Goal: Task Accomplishment & Management: Complete application form

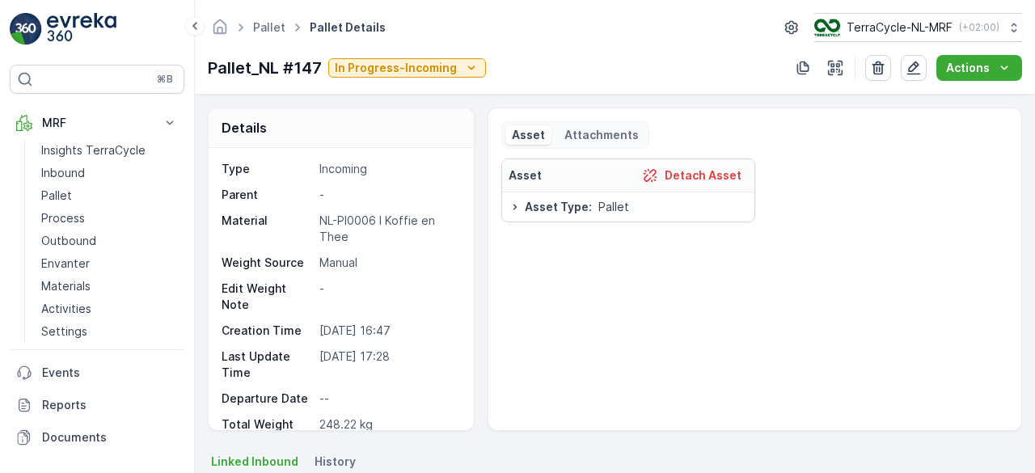
scroll to position [2126, 0]
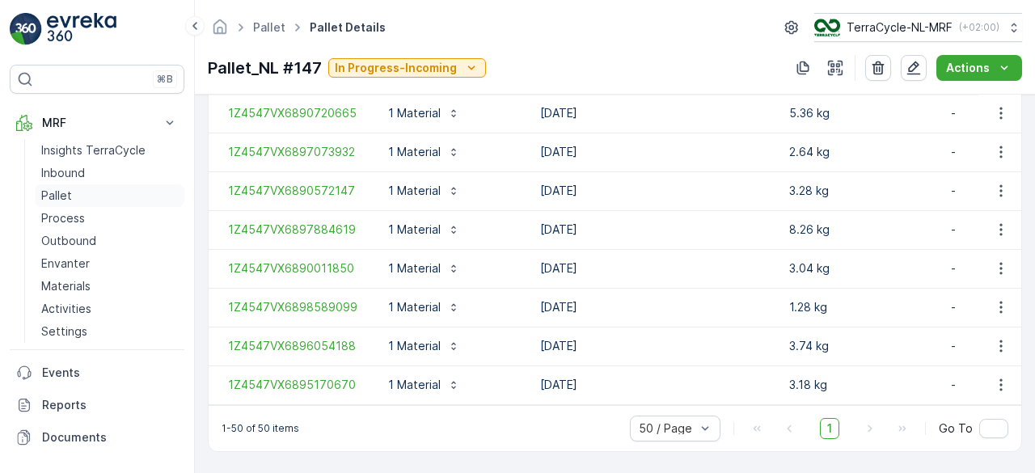
click at [69, 189] on p "Pallet" at bounding box center [56, 196] width 31 height 16
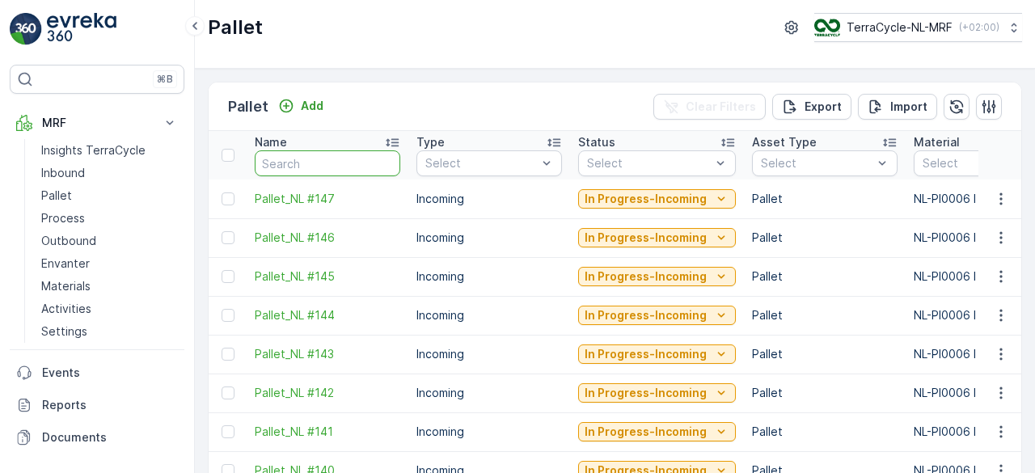
click at [315, 160] on input "text" at bounding box center [328, 163] width 146 height 26
type input "fd"
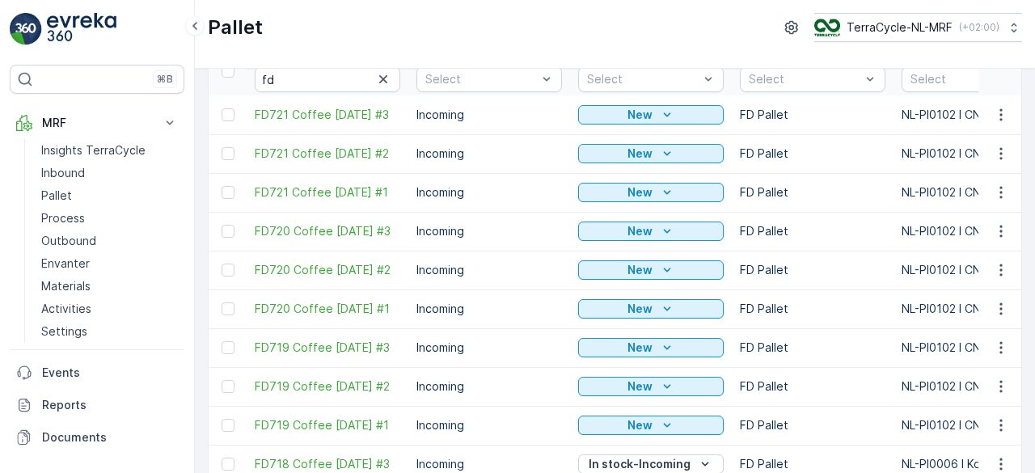
scroll to position [111, 0]
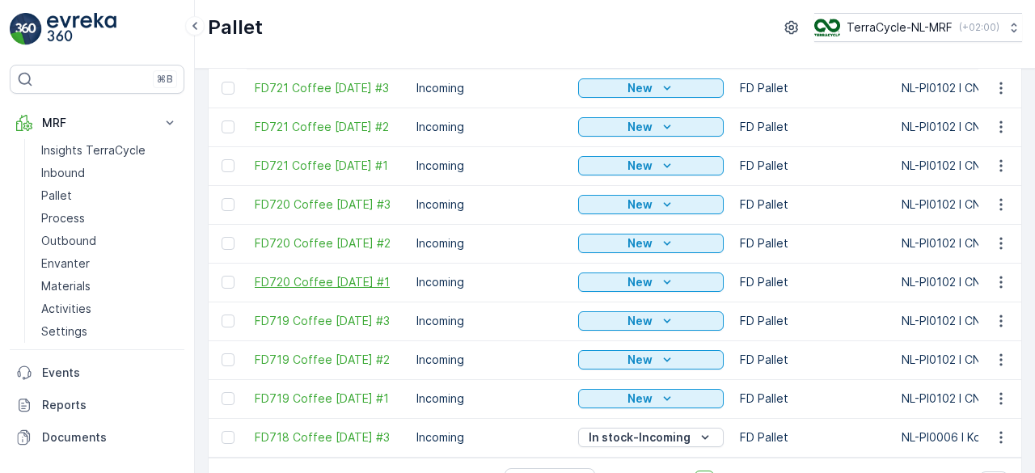
click at [359, 275] on span "FD720 Coffee [DATE] #1" at bounding box center [328, 282] width 146 height 16
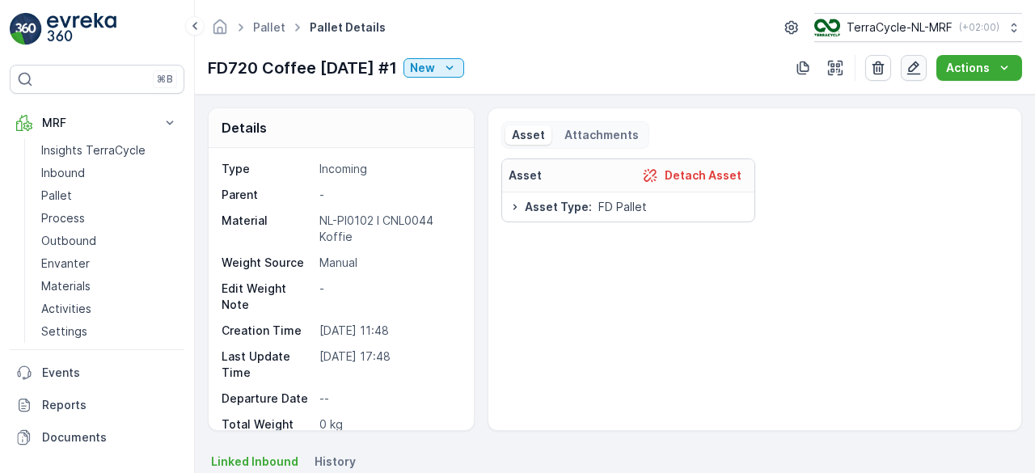
click at [911, 69] on icon "button" at bounding box center [914, 68] width 14 height 14
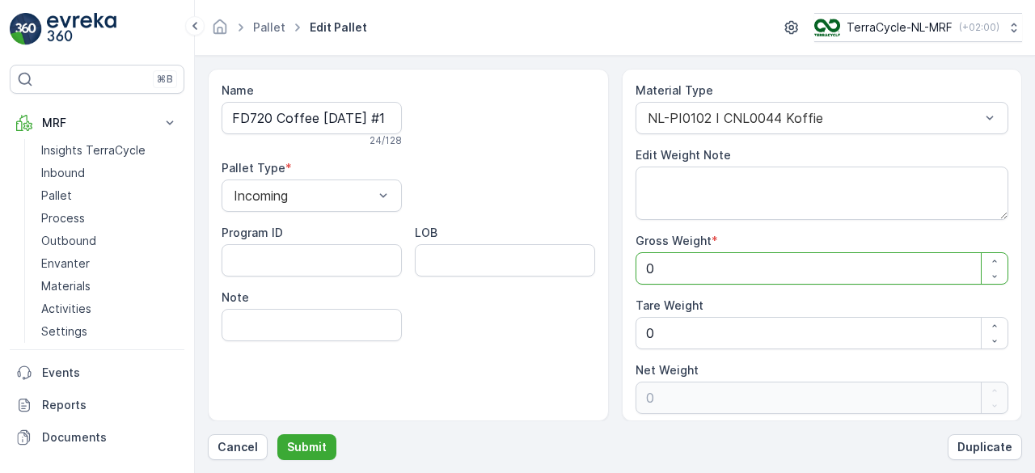
click at [742, 275] on Weight "0" at bounding box center [823, 268] width 374 height 32
type Weight "2"
type Weight "21"
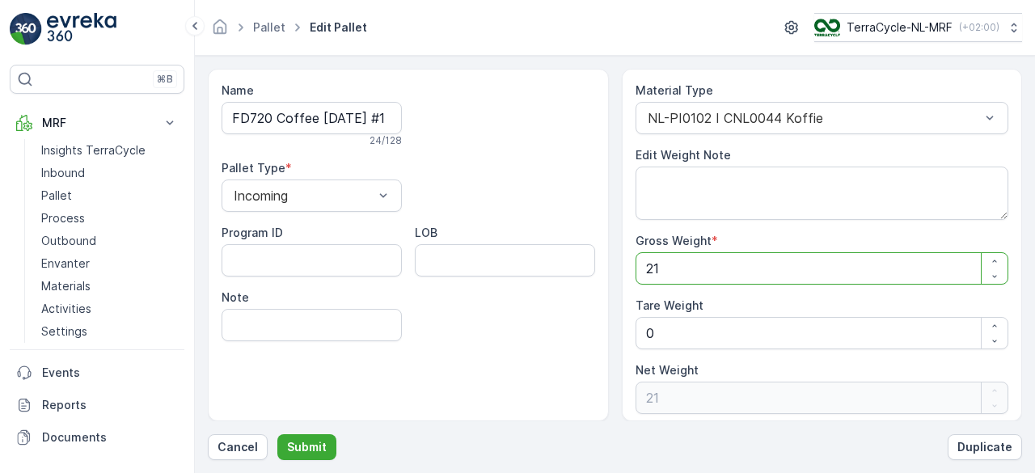
type Weight "2"
type Weight "0"
type Weight "1"
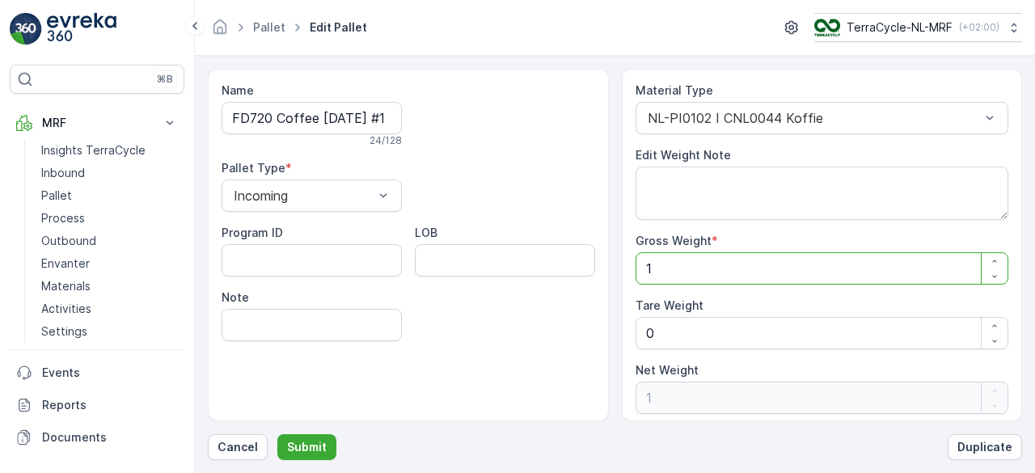
type Weight "14"
type Weight "146"
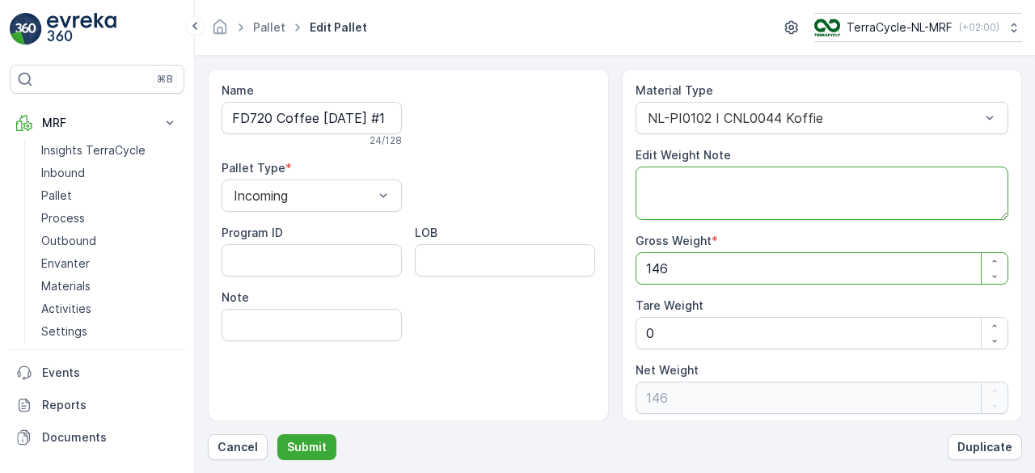
click at [654, 175] on textarea "Edit Weight Note" at bounding box center [823, 193] width 374 height 53
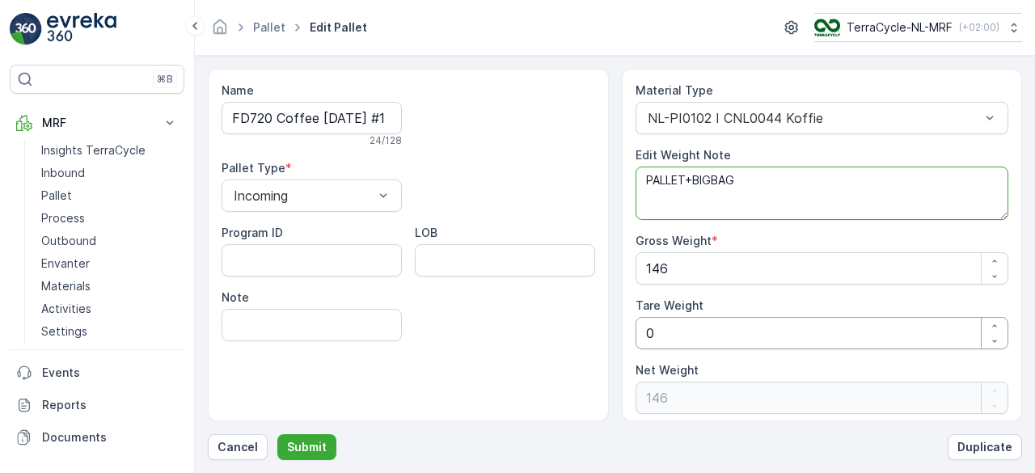
type textarea "PALLET+BIGBAG"
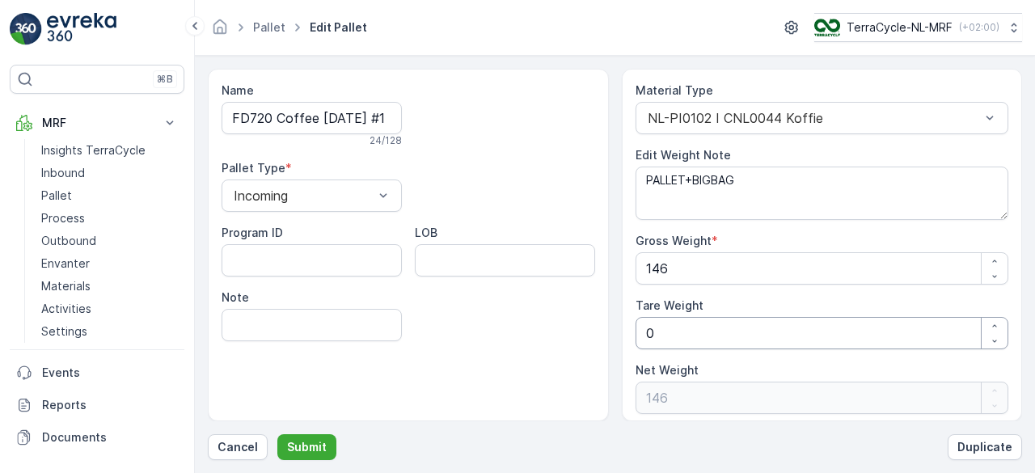
click at [669, 330] on Weight "0" at bounding box center [823, 333] width 374 height 32
type Weight "0"
type Weight "2"
type Weight "144"
type Weight "21"
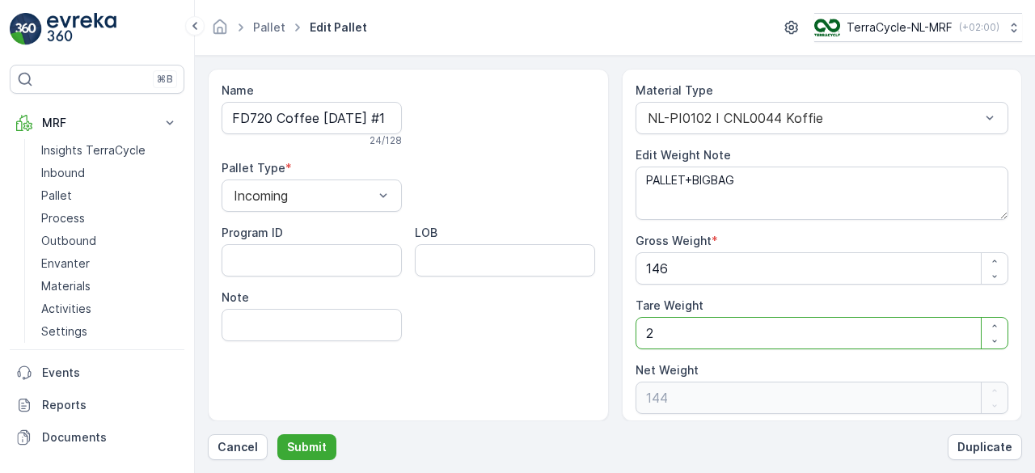
type Weight "125"
type Weight "21"
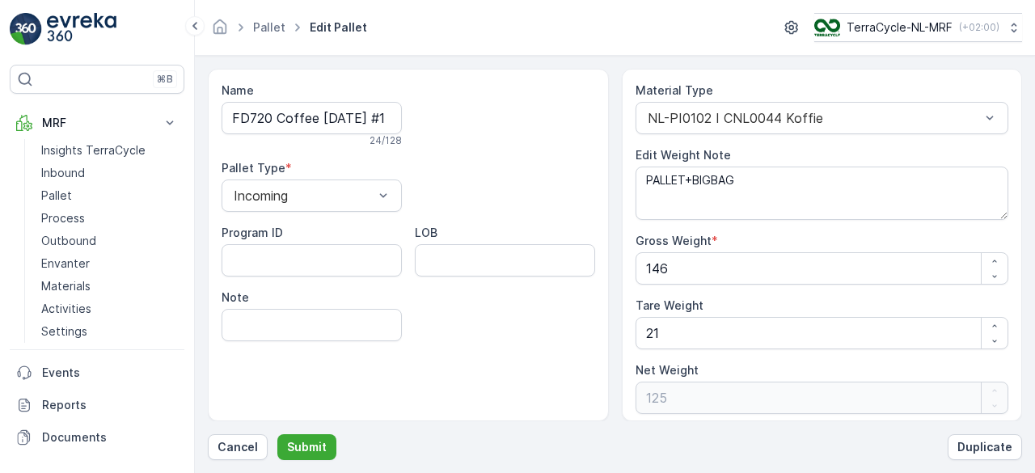
click at [526, 383] on div "Name FD720 Coffee [DATE] #1 24 / 128 Pallet Type * Incoming Program ID LOB Note" at bounding box center [408, 245] width 401 height 353
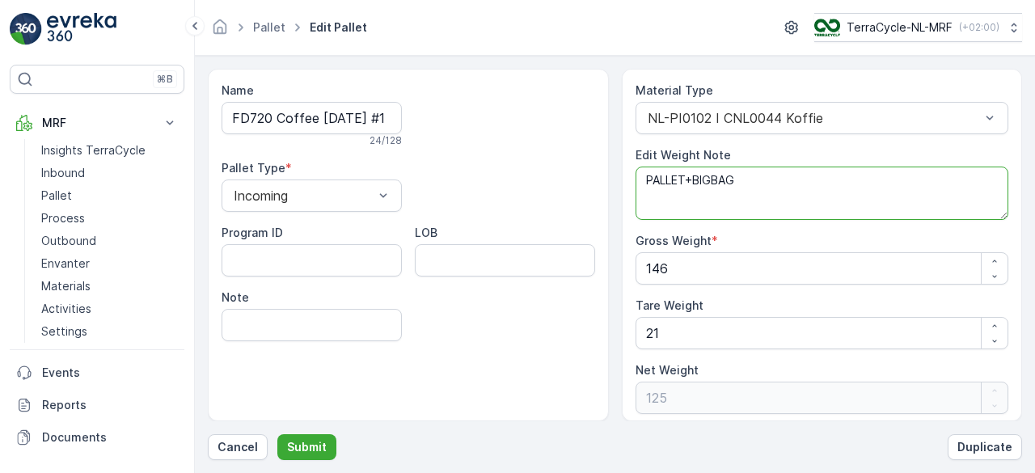
click at [683, 177] on textarea "PALLET+BIGBAG" at bounding box center [823, 193] width 374 height 53
type textarea "PALLET (20) +BIGBAG (1)"
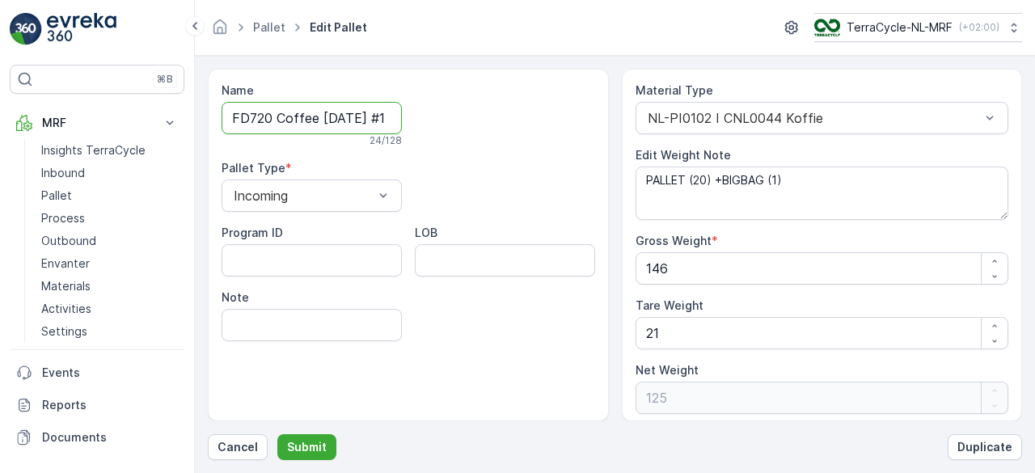
click at [315, 129] on input "FD720 Coffee [DATE] #1" at bounding box center [312, 118] width 180 height 32
click at [310, 446] on p "Submit" at bounding box center [307, 447] width 40 height 16
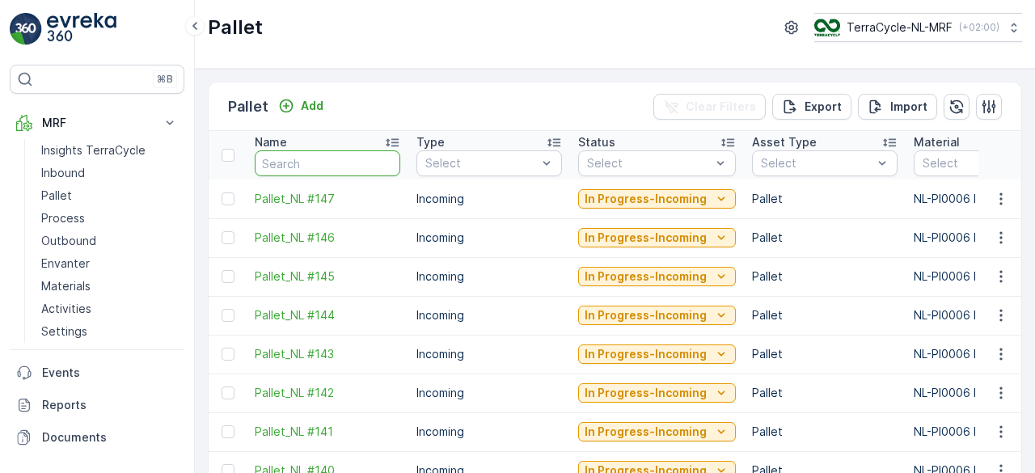
click at [370, 169] on input "text" at bounding box center [328, 163] width 146 height 26
type input "FD"
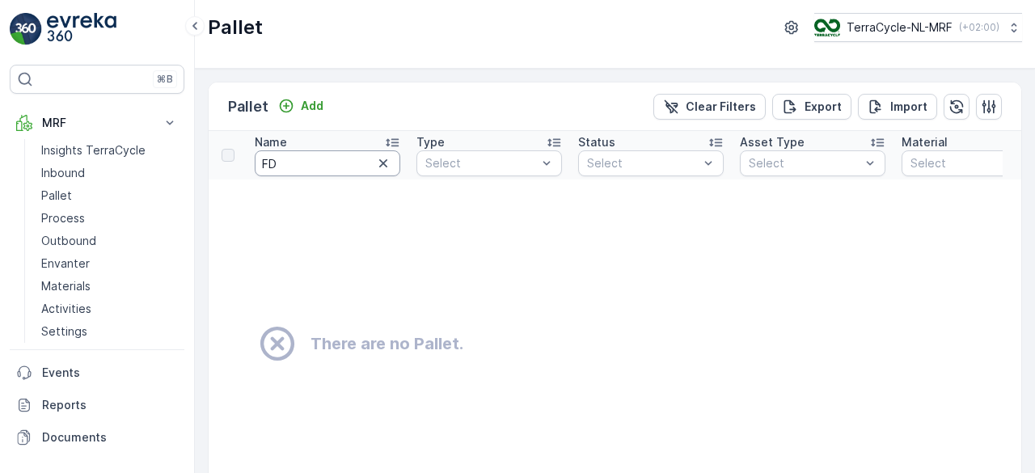
click at [330, 153] on input "FD" at bounding box center [328, 163] width 146 height 26
type input "FD"
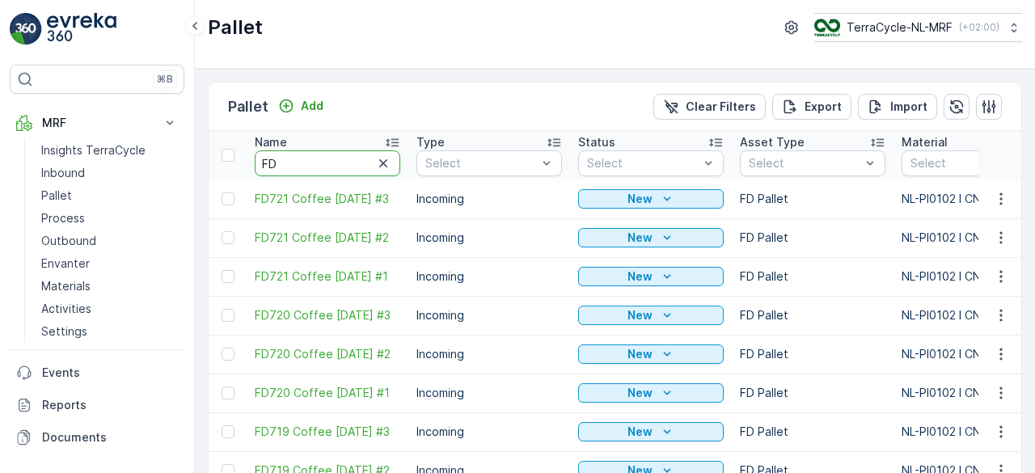
click at [330, 153] on input "FD" at bounding box center [328, 163] width 146 height 26
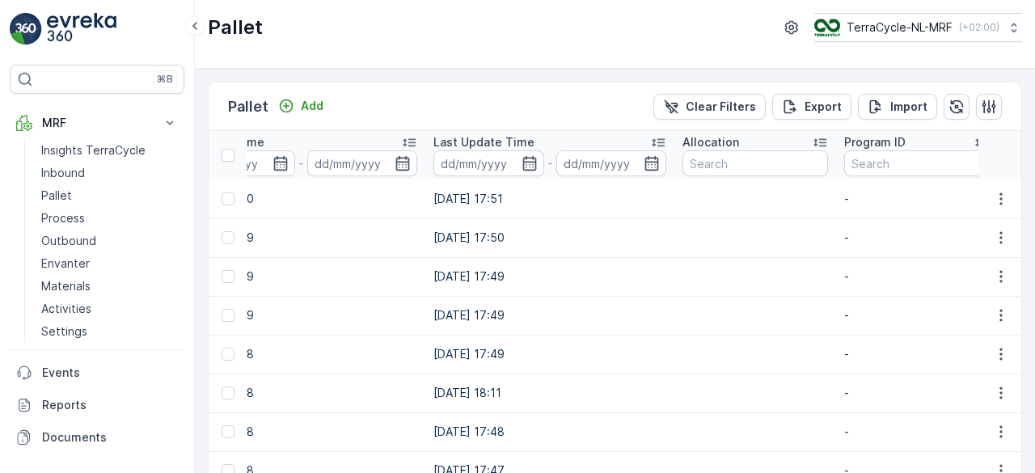
scroll to position [0, 1869]
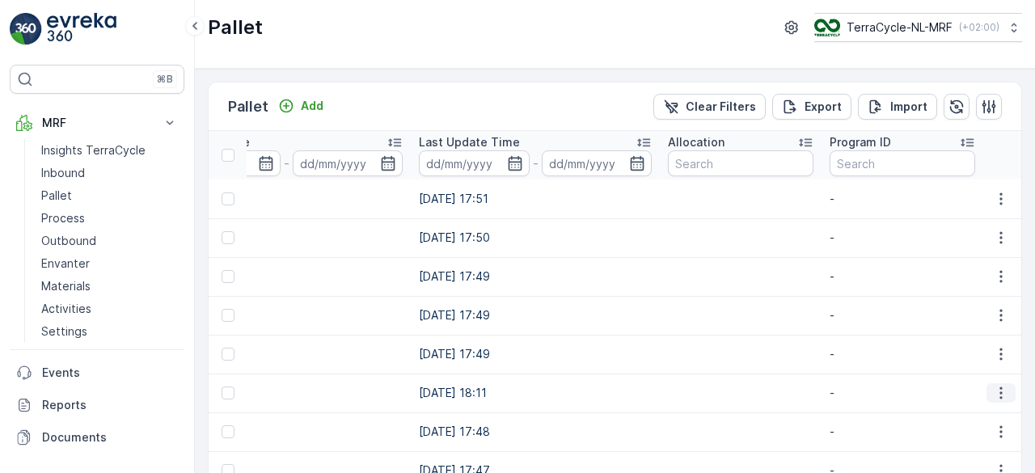
click at [993, 391] on icon "button" at bounding box center [1001, 393] width 16 height 16
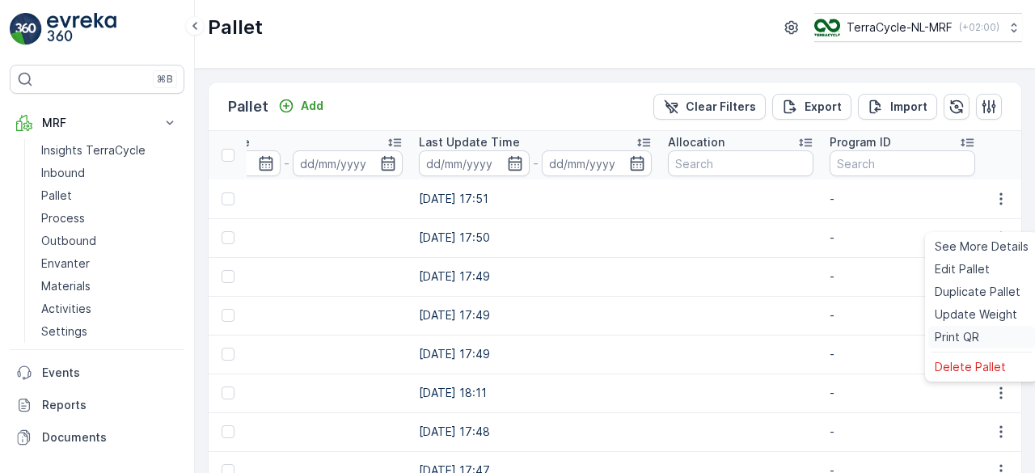
click at [949, 330] on span "Print QR" at bounding box center [957, 337] width 44 height 16
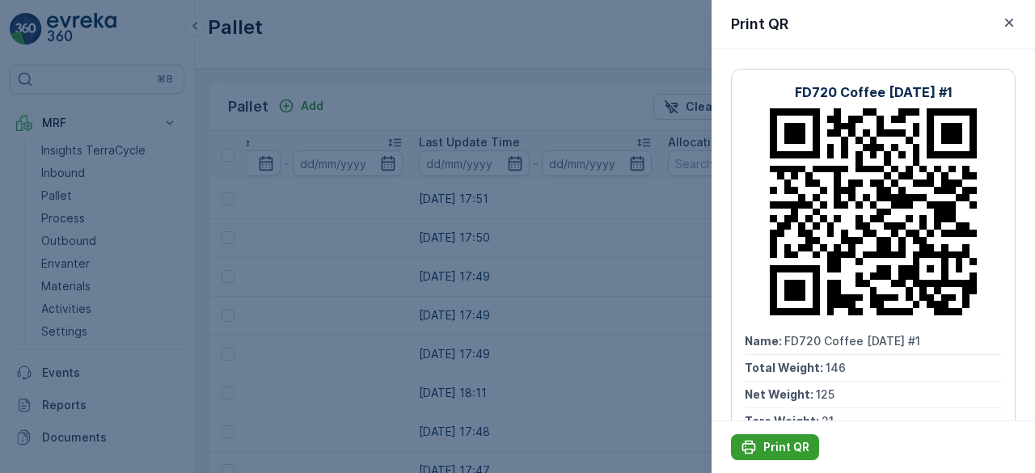
click at [767, 446] on p "Print QR" at bounding box center [786, 447] width 46 height 16
click at [793, 449] on p "Print QR" at bounding box center [786, 447] width 46 height 16
click at [1011, 23] on icon "button" at bounding box center [1009, 23] width 16 height 16
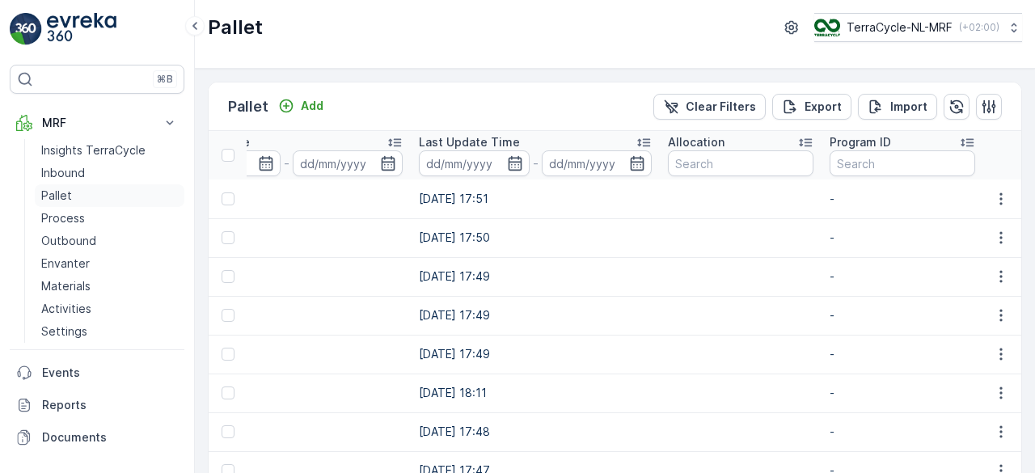
click at [50, 192] on p "Pallet" at bounding box center [56, 196] width 31 height 16
click at [50, 195] on p "Pallet" at bounding box center [56, 196] width 31 height 16
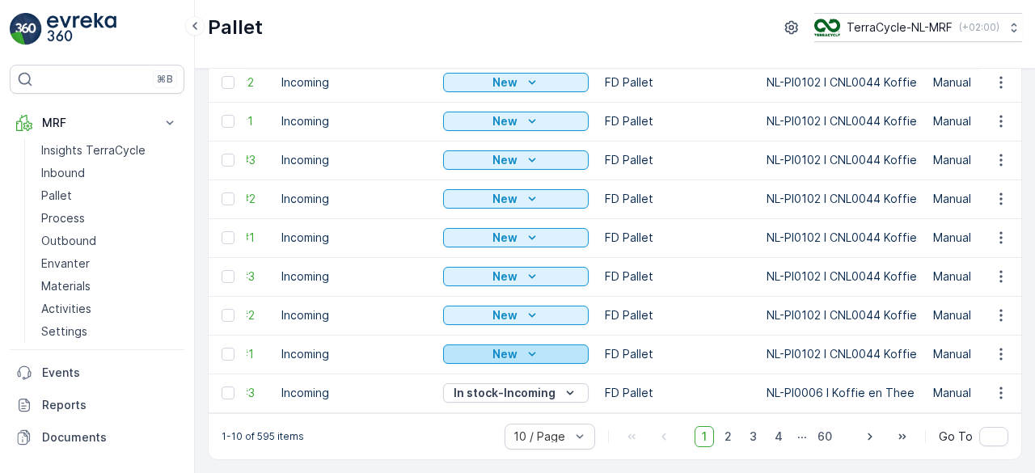
scroll to position [0, 129]
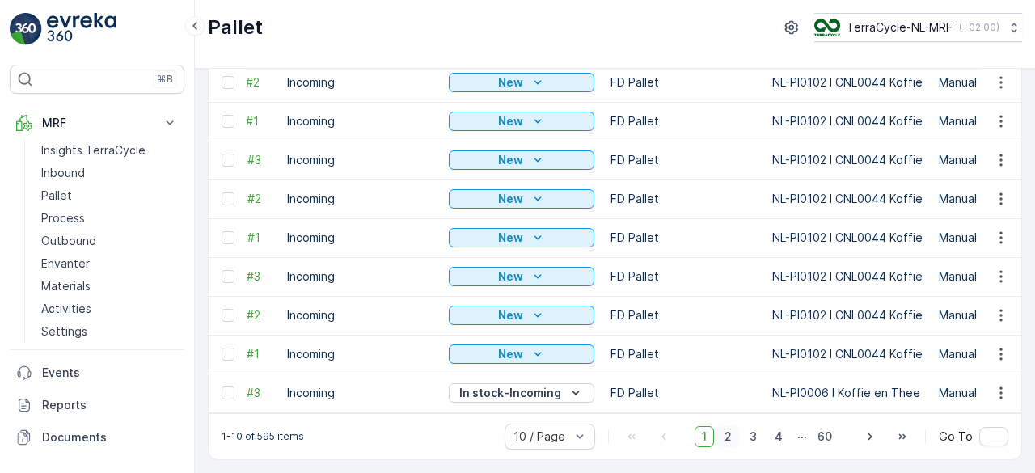
click at [734, 441] on span "2" at bounding box center [728, 436] width 22 height 21
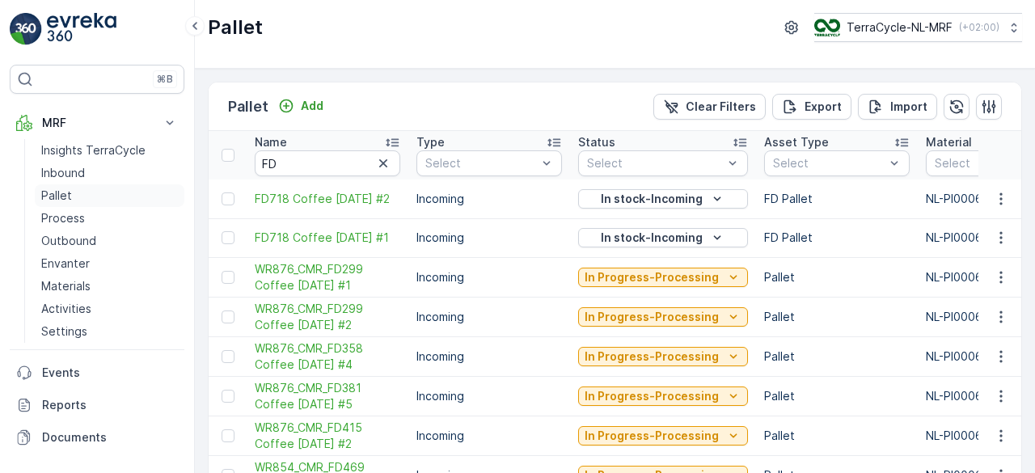
click at [52, 190] on p "Pallet" at bounding box center [56, 196] width 31 height 16
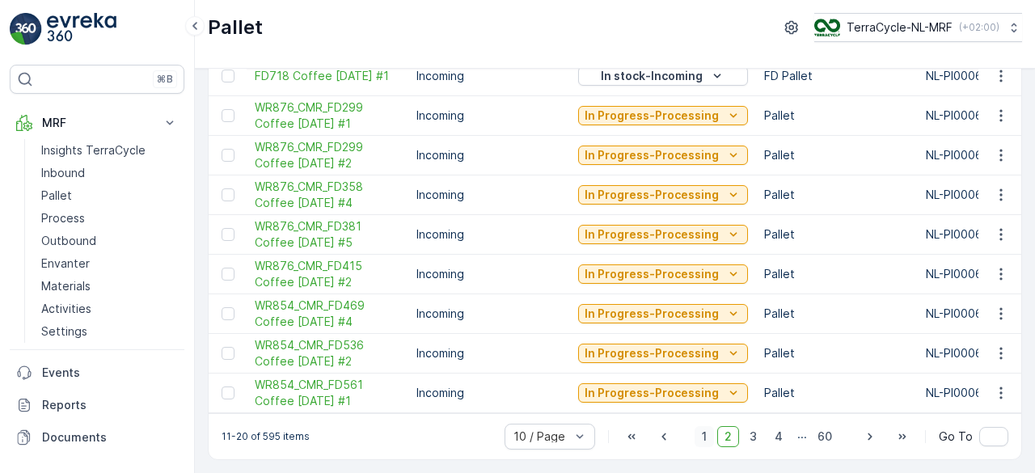
click at [707, 438] on span "1" at bounding box center [704, 436] width 19 height 21
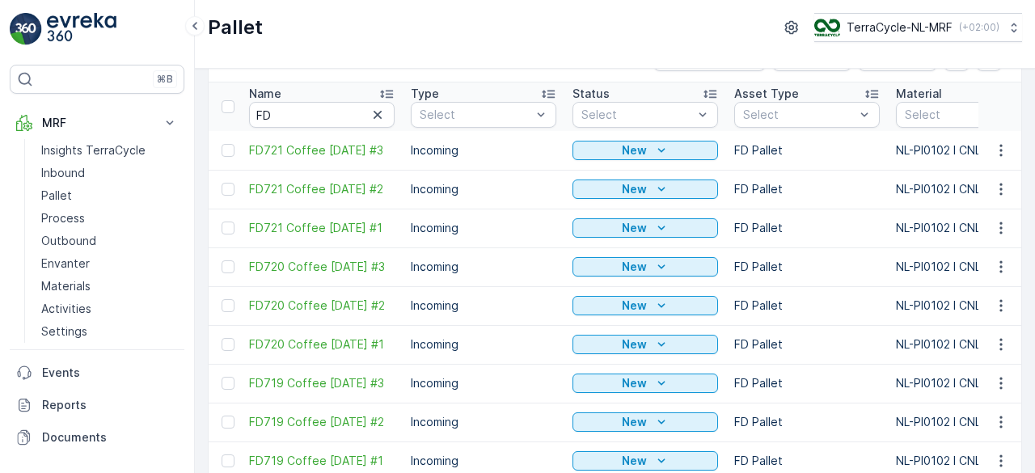
scroll to position [0, 5]
click at [283, 302] on span "FD720 Coffee [DATE] #2" at bounding box center [323, 306] width 146 height 16
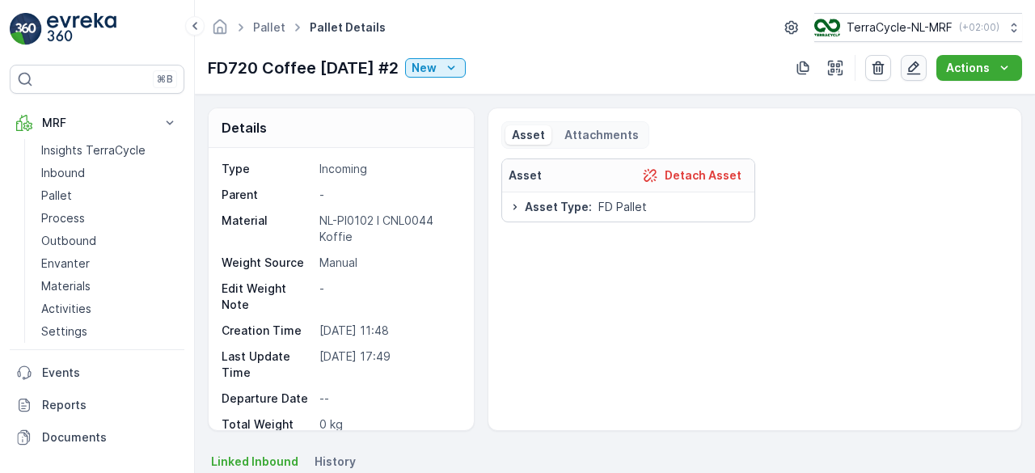
click at [911, 64] on icon "button" at bounding box center [914, 68] width 16 height 16
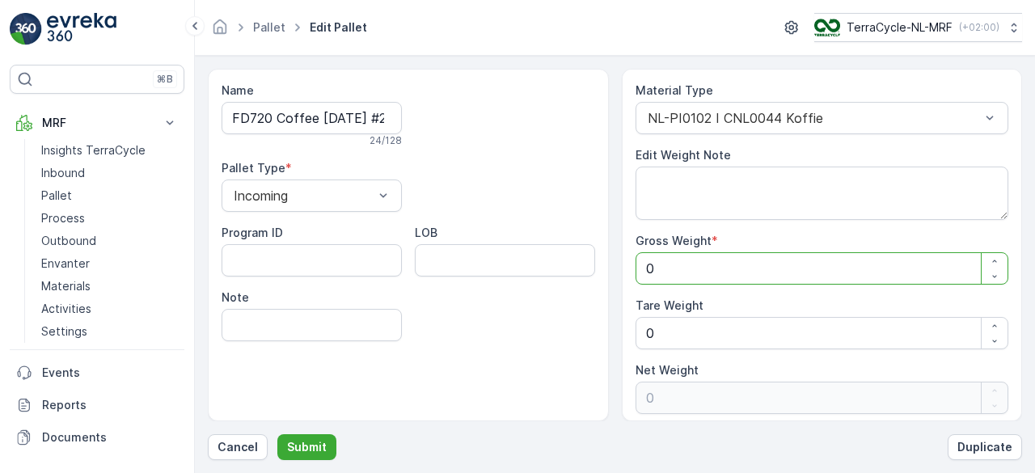
click at [747, 268] on Weight "0" at bounding box center [823, 268] width 374 height 32
type Weight "1"
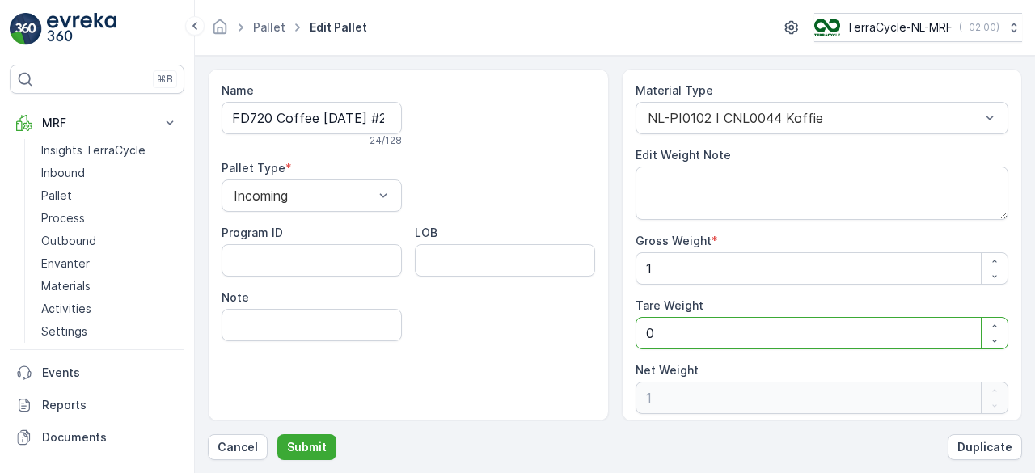
click at [700, 328] on Weight "0" at bounding box center [823, 333] width 374 height 32
click at [675, 268] on Weight "1" at bounding box center [823, 268] width 374 height 32
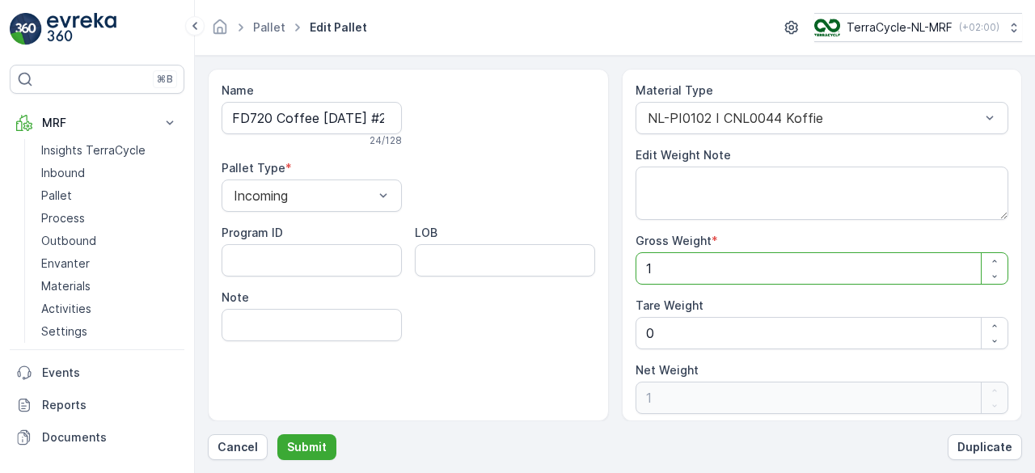
type Weight "0"
type Weight "9"
type Weight "95"
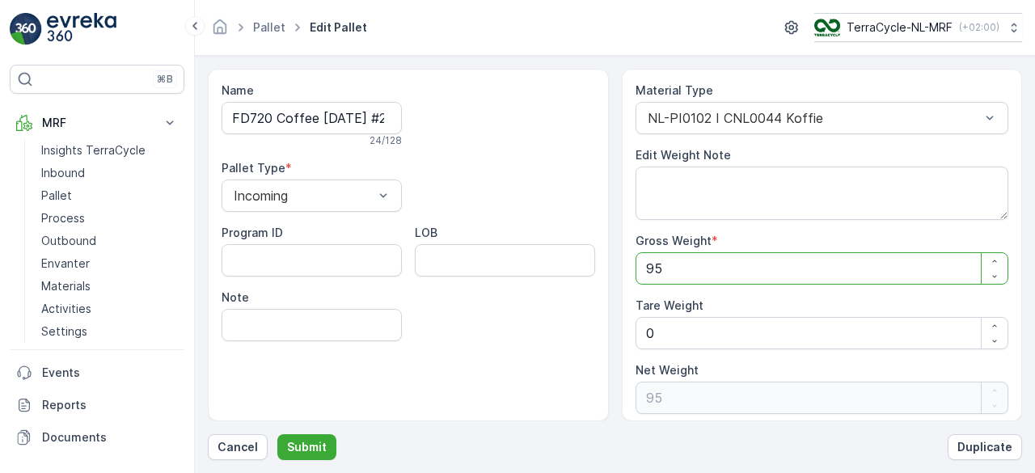
type Weight "95"
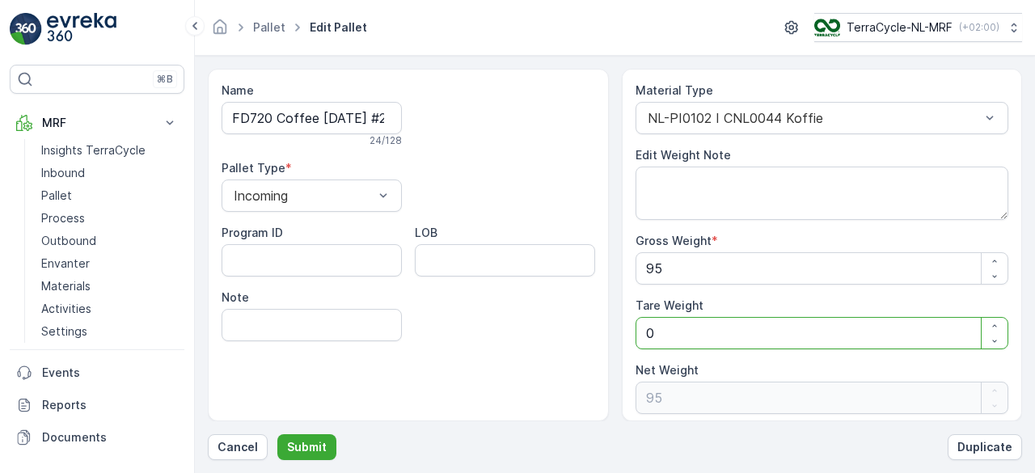
click at [675, 326] on Weight "0" at bounding box center [823, 333] width 374 height 32
type Weight "0"
type Weight "1"
type Weight "94"
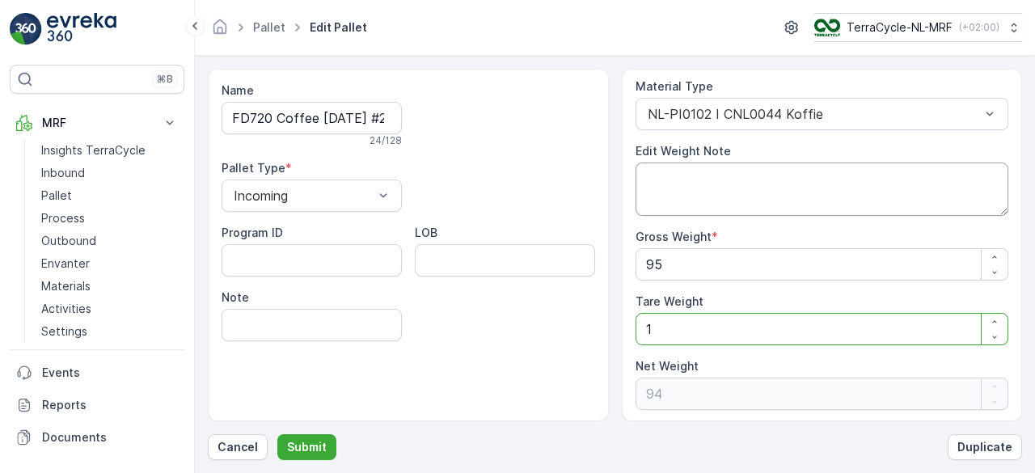
type Weight "1"
click at [685, 192] on textarea "Edit Weight Note" at bounding box center [823, 189] width 374 height 53
type textarea "b"
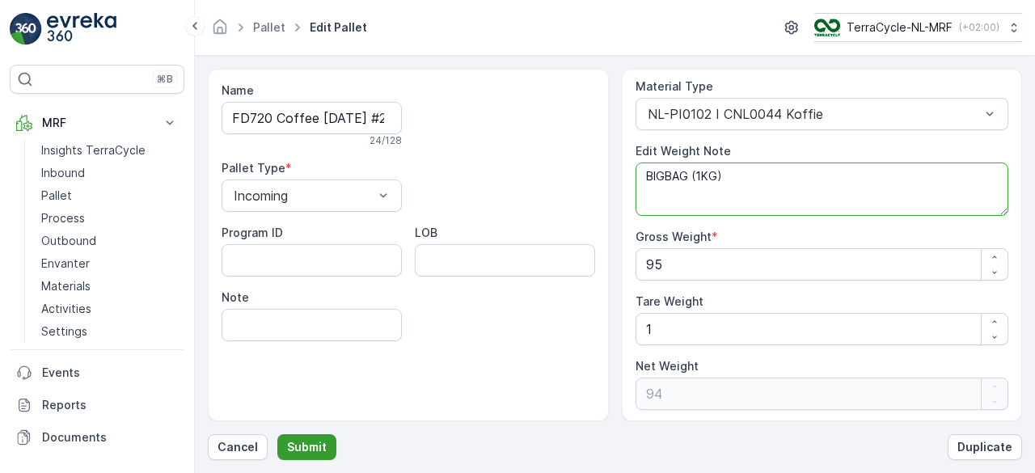
type textarea "BIGBAG (1KG)"
click at [302, 441] on p "Submit" at bounding box center [307, 447] width 40 height 16
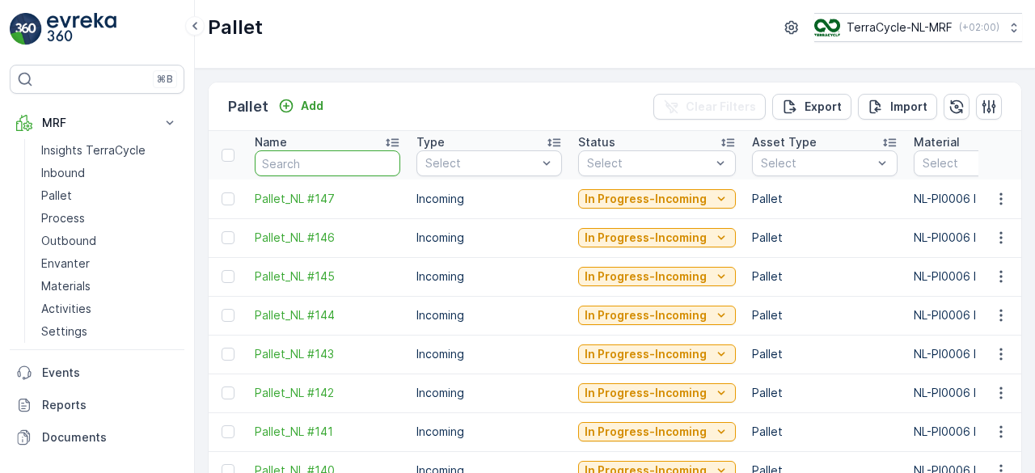
click at [296, 155] on input "text" at bounding box center [328, 163] width 146 height 26
type input "FD720"
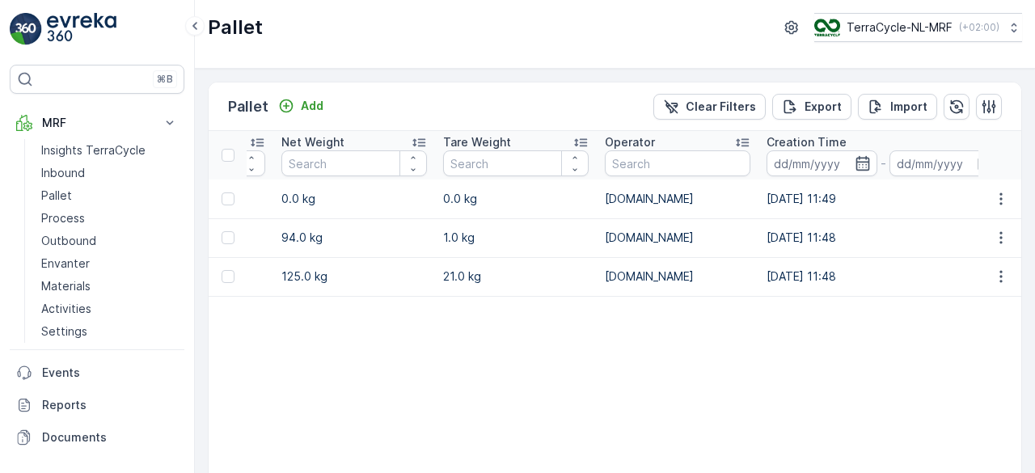
scroll to position [0, 1290]
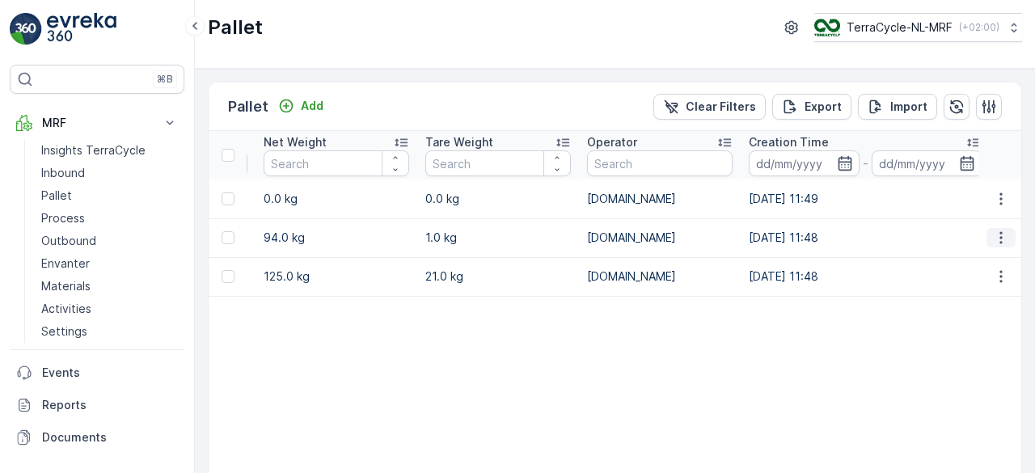
click at [994, 238] on icon "button" at bounding box center [1001, 238] width 16 height 16
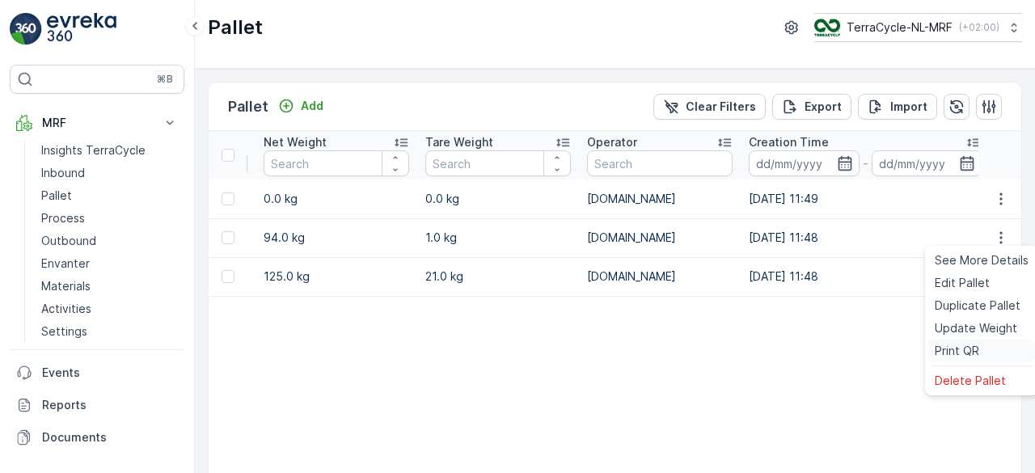
click at [954, 349] on span "Print QR" at bounding box center [957, 351] width 44 height 16
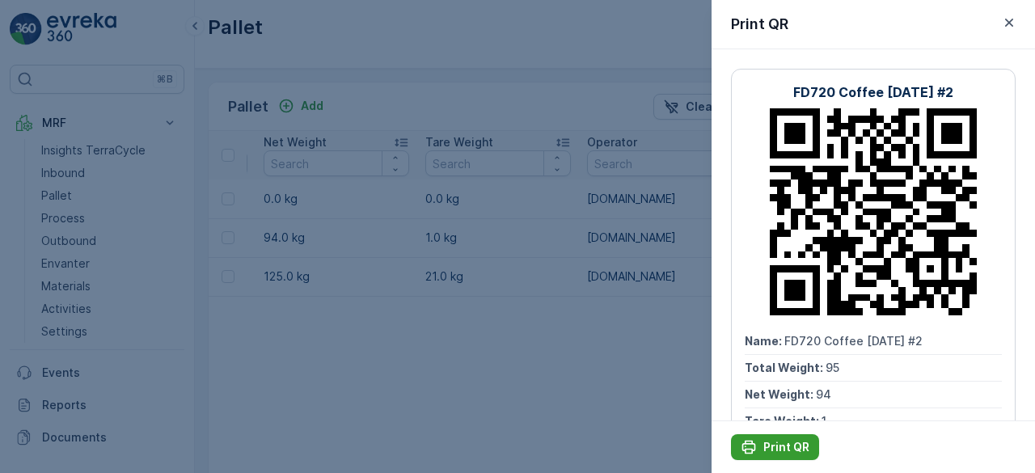
click at [775, 446] on p "Print QR" at bounding box center [786, 447] width 46 height 16
